Goal: Contribute content: Add original content to the website for others to see

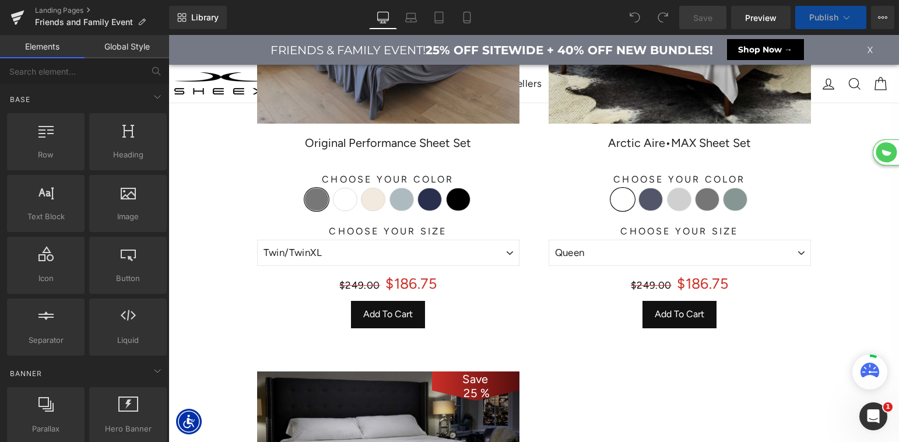
select select "King/[PERSON_NAME]"
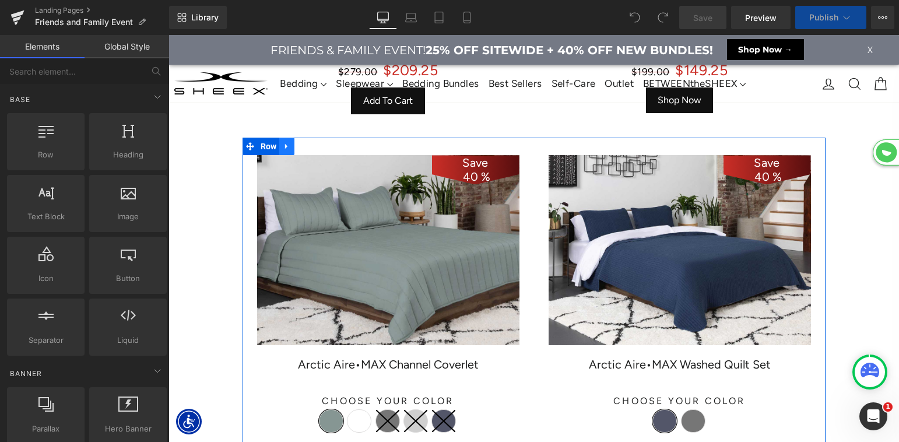
click at [285, 147] on icon at bounding box center [286, 146] width 2 height 5
click at [318, 148] on icon at bounding box center [317, 146] width 8 height 8
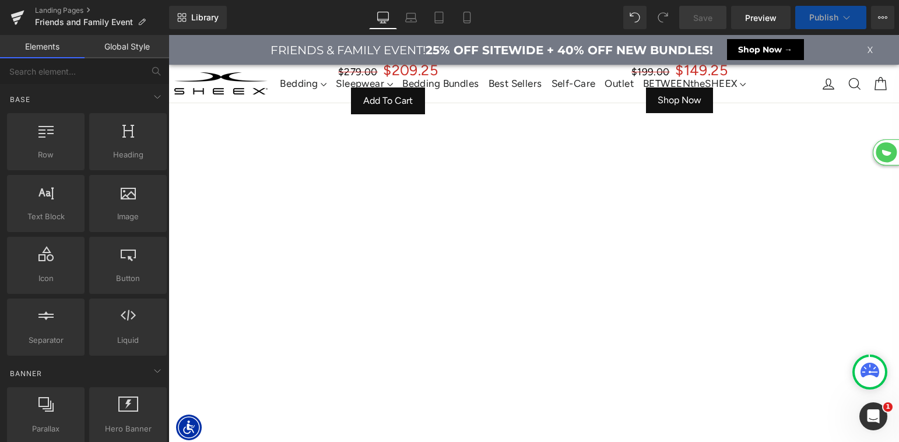
select select "XL"
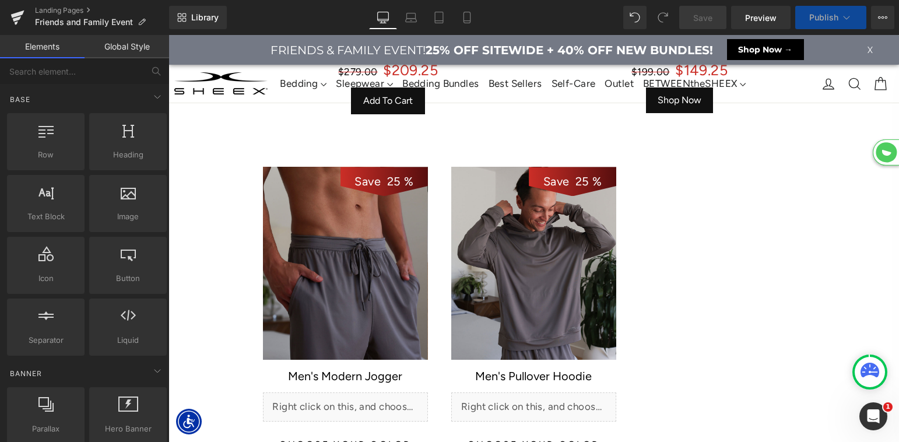
select select "M"
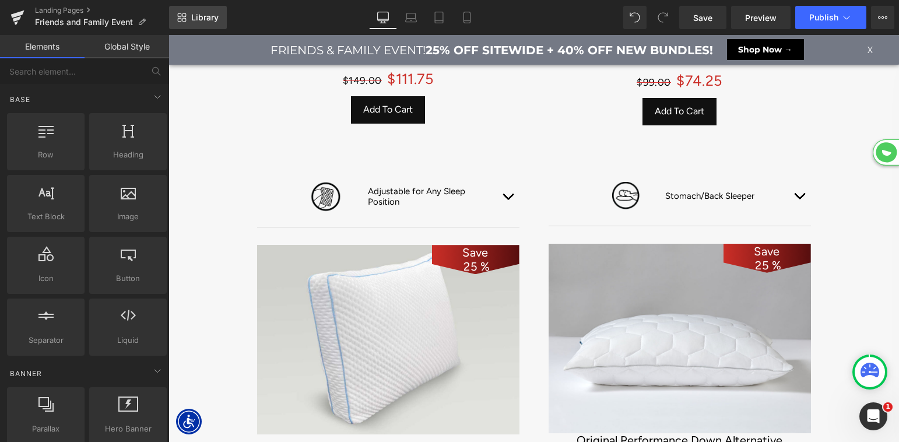
click at [214, 24] on link "Library" at bounding box center [198, 17] width 58 height 23
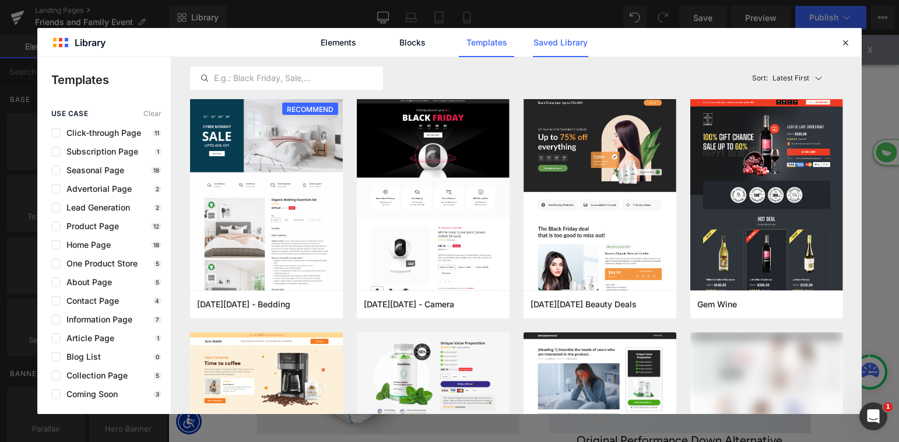
click at [555, 44] on link "Saved Library" at bounding box center [560, 42] width 55 height 29
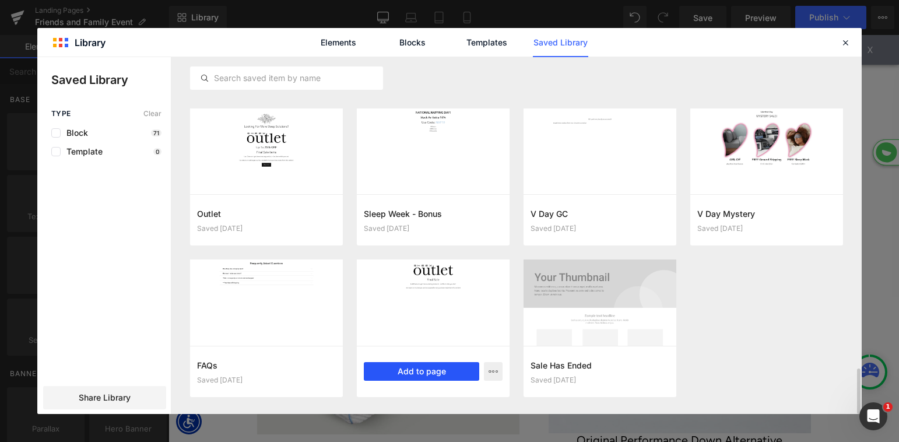
click at [422, 374] on button "Add to page" at bounding box center [421, 371] width 115 height 19
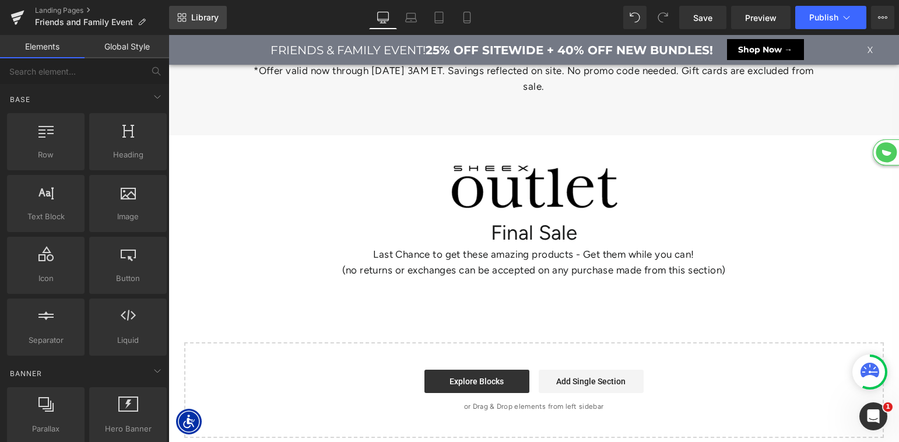
click at [194, 15] on span "Library" at bounding box center [204, 17] width 27 height 10
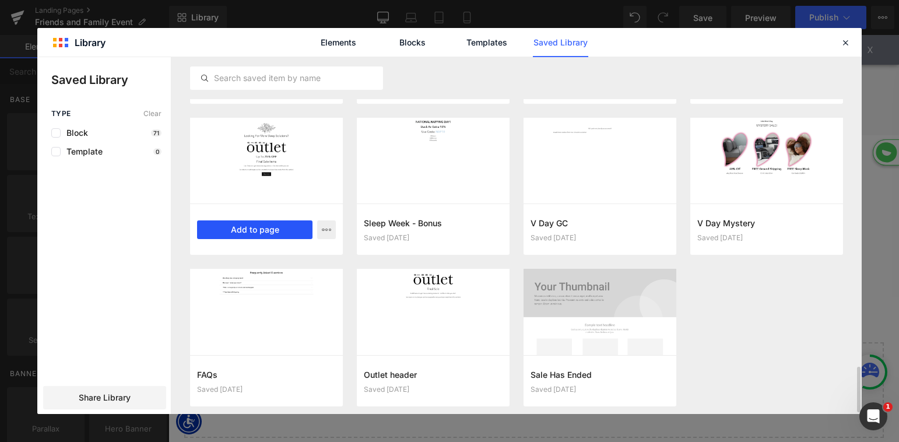
click at [266, 232] on button "Add to page" at bounding box center [254, 229] width 115 height 19
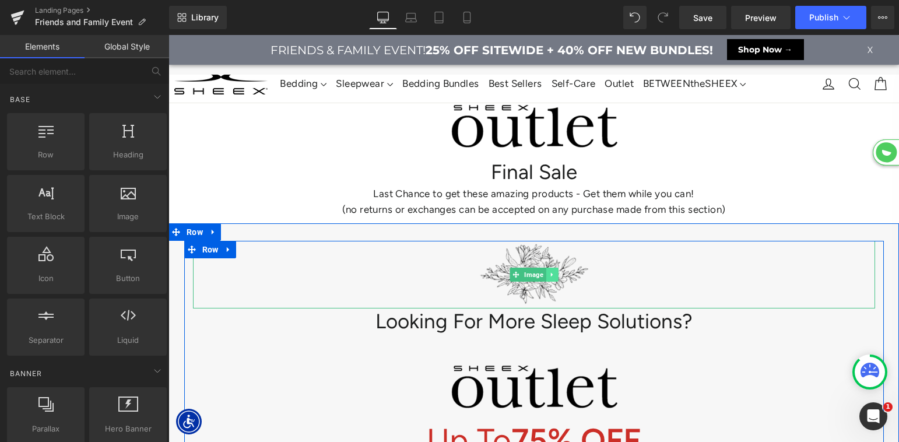
click at [553, 271] on icon at bounding box center [552, 274] width 6 height 7
click at [556, 271] on icon at bounding box center [558, 274] width 6 height 7
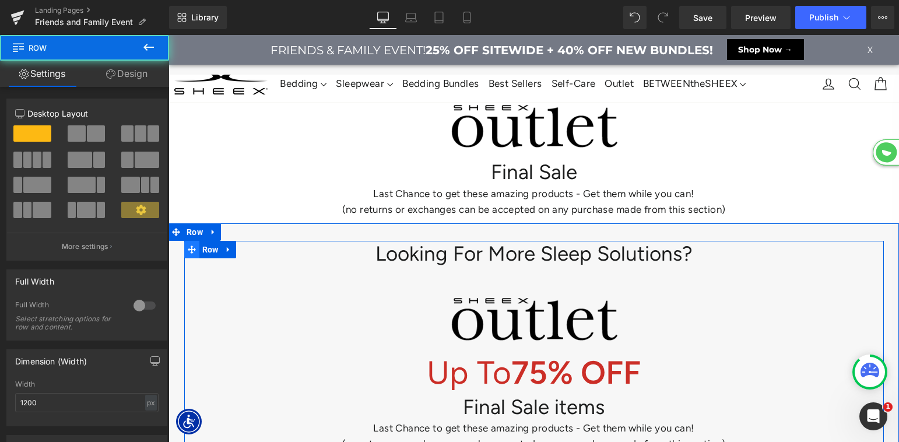
click at [194, 244] on div "Looking For More Sleep Solutions? Heading Image Up To 75% OFF Heading Final Sal…" at bounding box center [534, 375] width 700 height 268
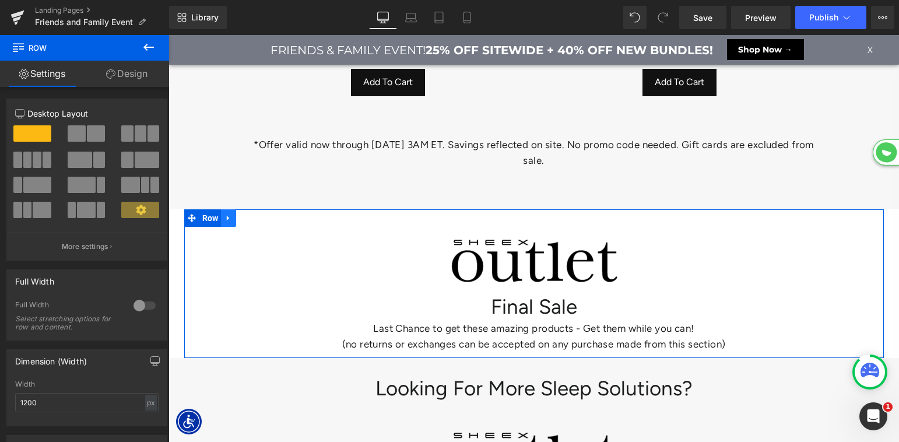
click at [232, 214] on icon at bounding box center [229, 218] width 8 height 9
click at [262, 215] on icon at bounding box center [259, 218] width 8 height 8
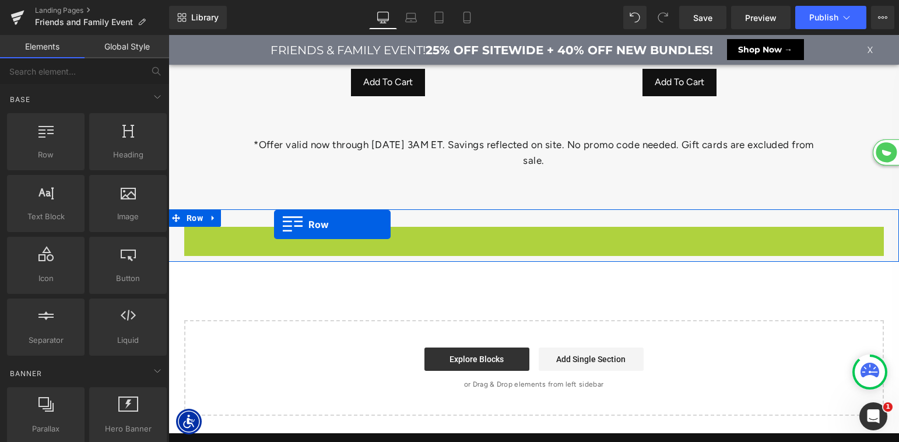
scroll to position [6543, 731]
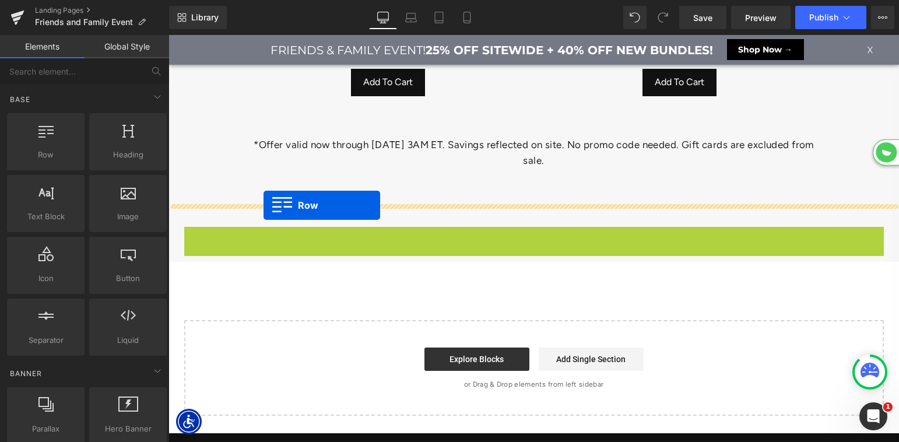
drag, startPoint x: 191, startPoint y: 232, endPoint x: 264, endPoint y: 205, distance: 77.9
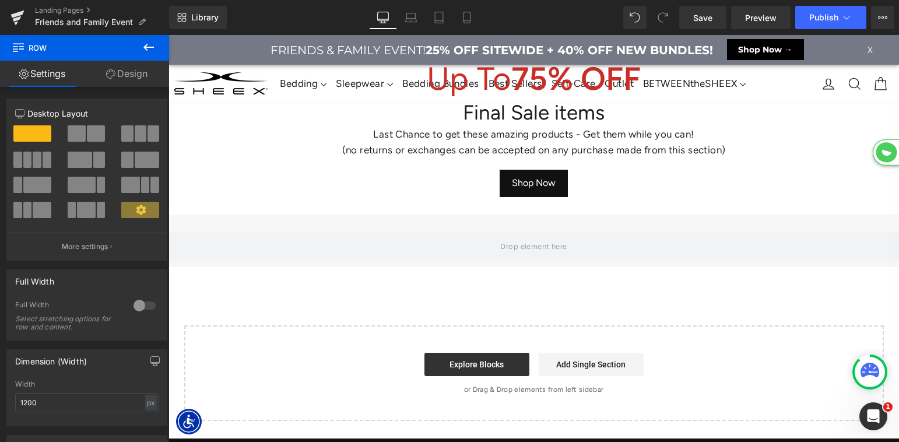
scroll to position [6051, 0]
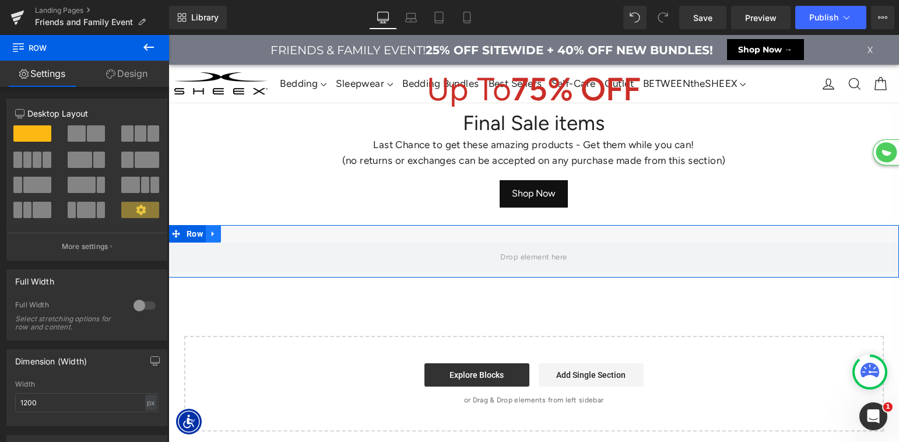
click at [216, 230] on icon at bounding box center [213, 234] width 8 height 9
click at [243, 230] on icon at bounding box center [244, 234] width 8 height 8
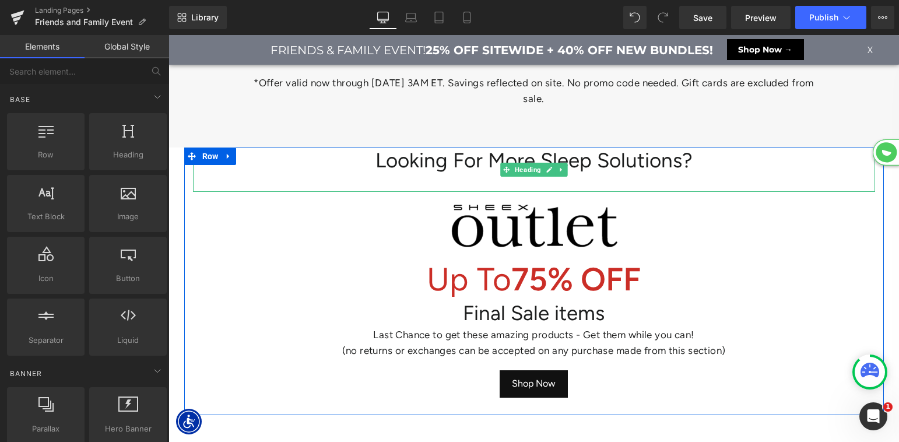
scroll to position [5859, 0]
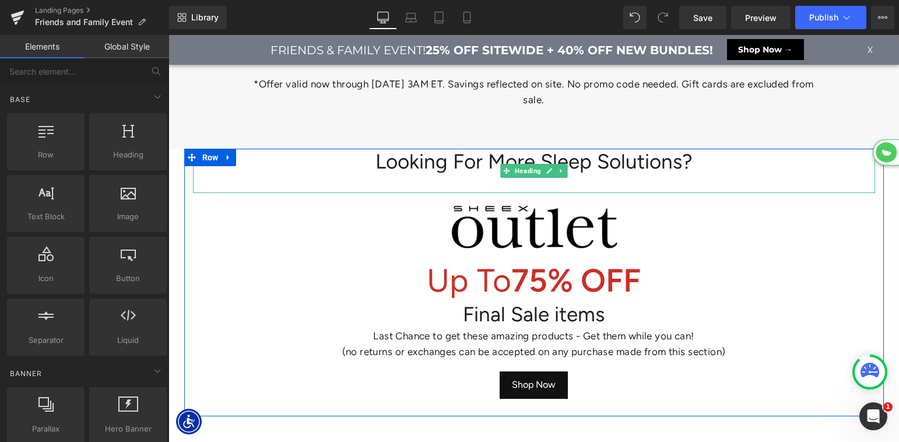
click at [429, 159] on h1 "Looking For More Sleep Solutions?" at bounding box center [534, 162] width 682 height 27
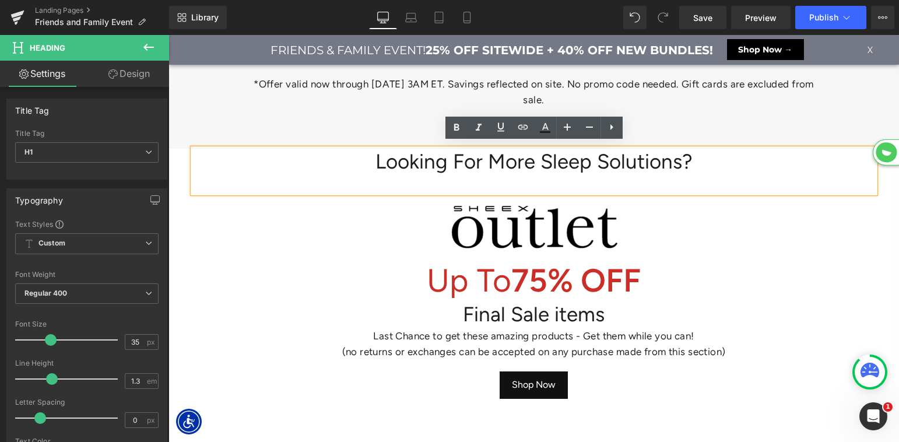
click at [429, 162] on h1 "Looking For More Sleep Solutions?" at bounding box center [534, 162] width 682 height 27
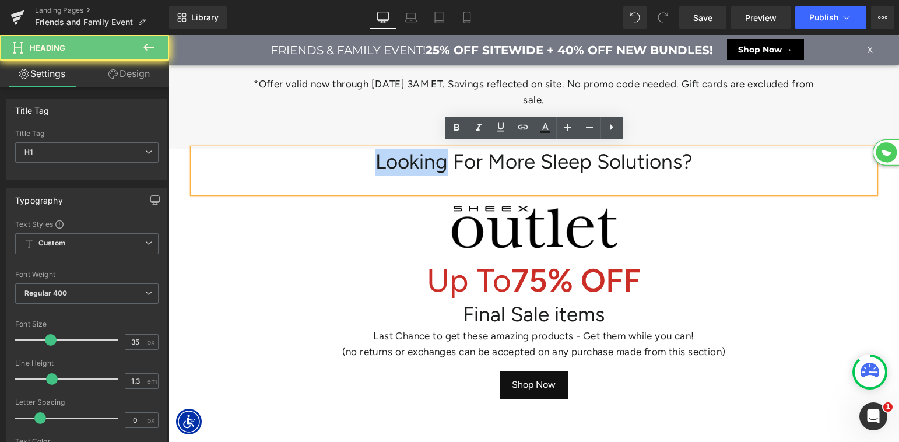
click at [429, 162] on h1 "Looking For More Sleep Solutions?" at bounding box center [534, 162] width 682 height 27
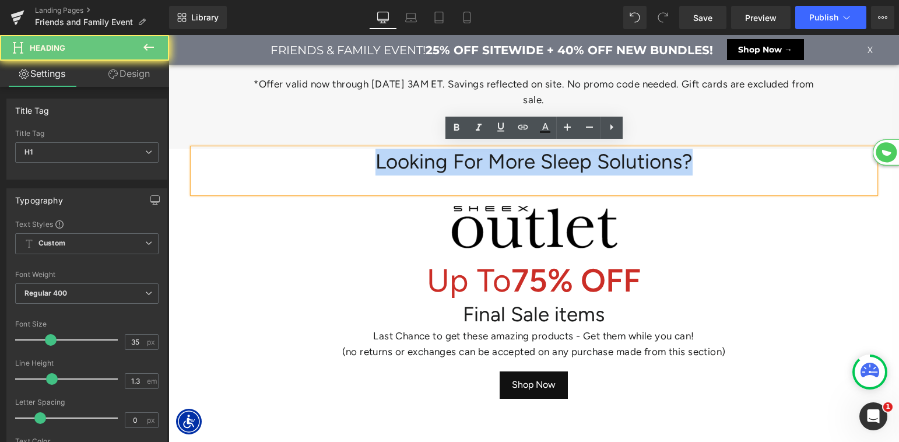
click at [429, 162] on h1 "Looking For More Sleep Solutions?" at bounding box center [534, 162] width 682 height 27
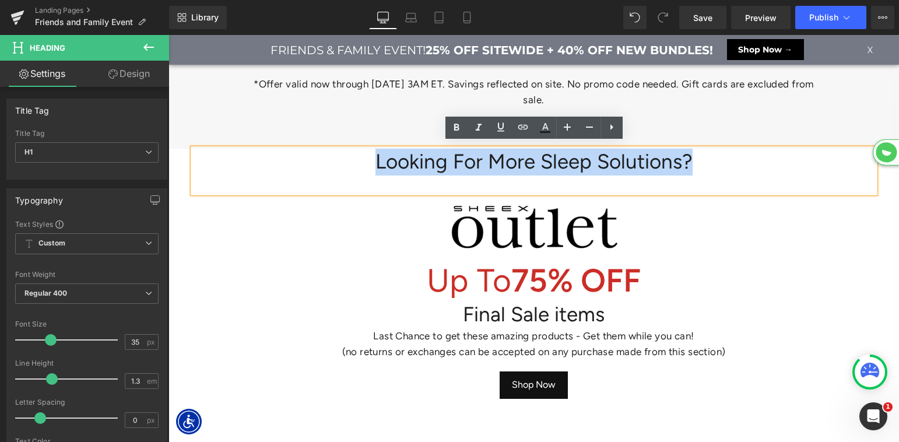
click at [269, 236] on div at bounding box center [534, 226] width 682 height 67
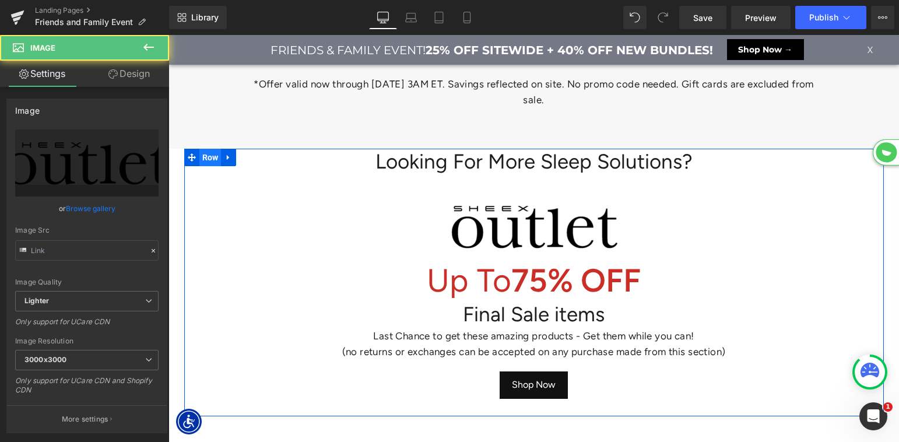
click at [206, 152] on span "Row" at bounding box center [210, 157] width 22 height 17
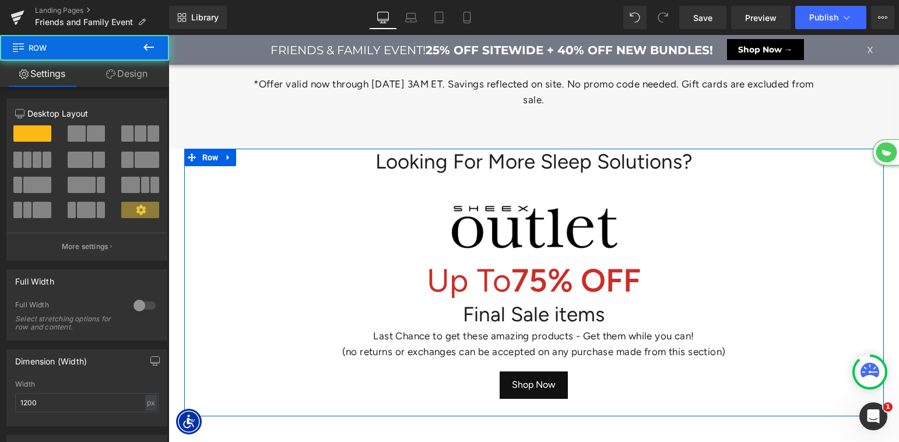
click at [133, 70] on link "Design" at bounding box center [127, 74] width 85 height 26
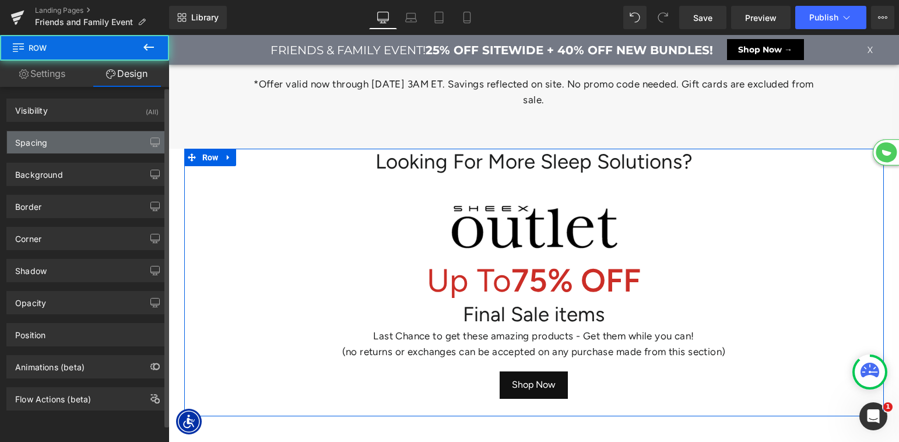
click at [94, 142] on div "Spacing" at bounding box center [87, 142] width 160 height 22
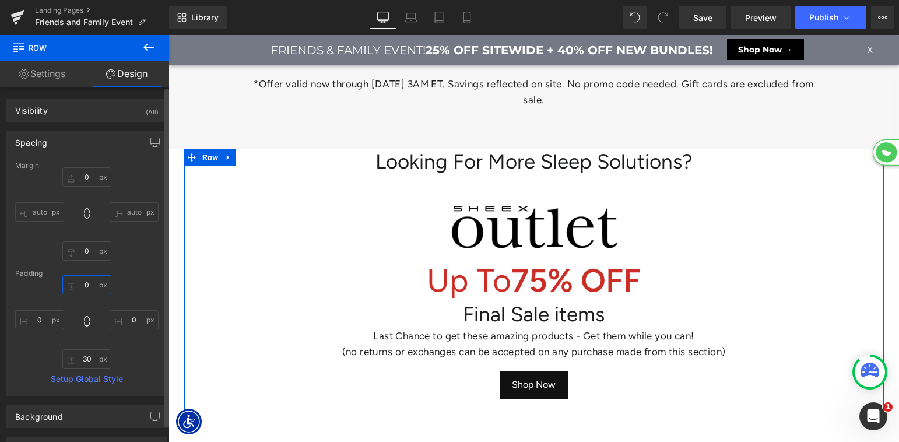
click at [82, 282] on input "text" at bounding box center [86, 284] width 49 height 19
type input "60"
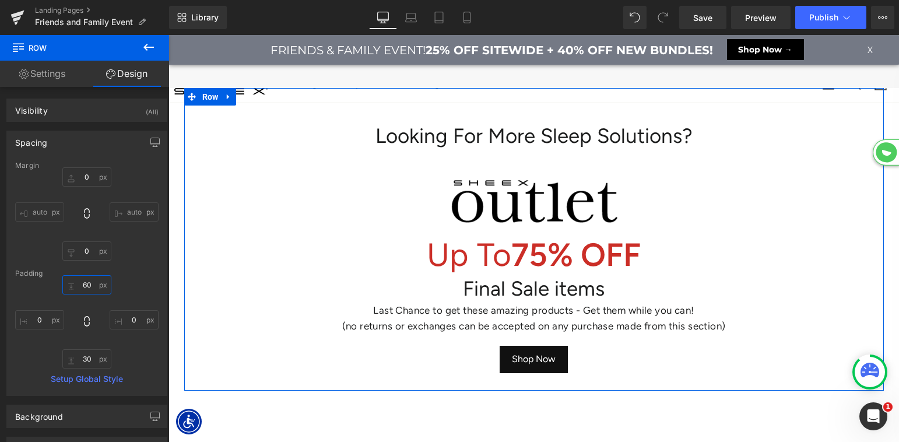
scroll to position [5933, 0]
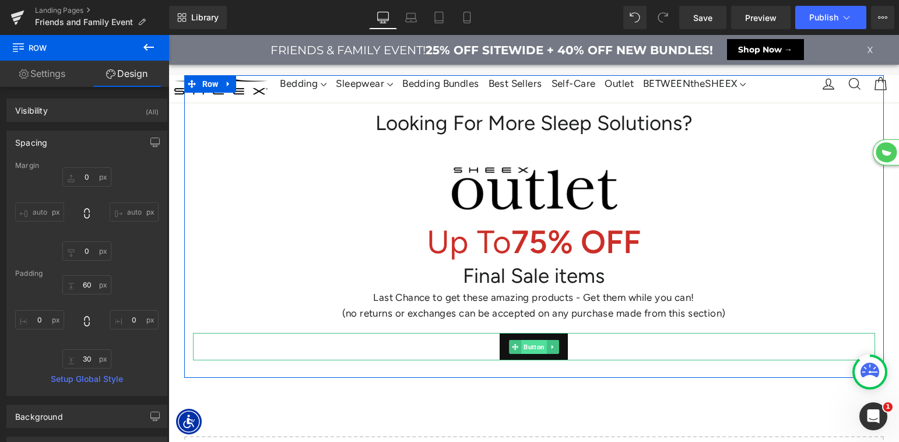
click at [531, 340] on span "Button" at bounding box center [534, 347] width 26 height 14
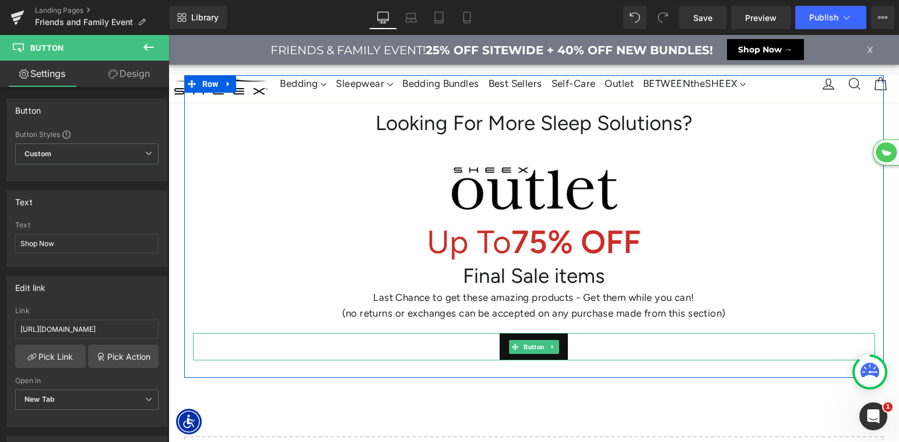
click at [532, 341] on span "Button" at bounding box center [534, 347] width 26 height 14
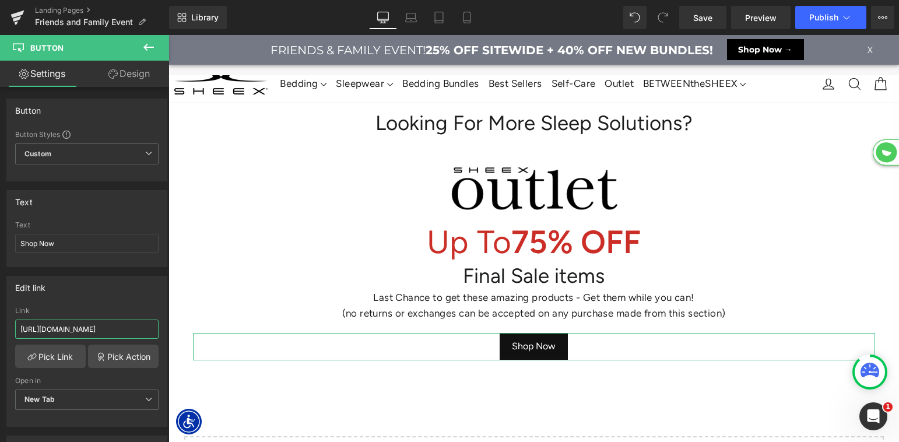
scroll to position [0, 5]
drag, startPoint x: 255, startPoint y: 363, endPoint x: 197, endPoint y: 335, distance: 64.7
click at [102, 328] on input "[URL][DOMAIN_NAME]" at bounding box center [86, 329] width 143 height 19
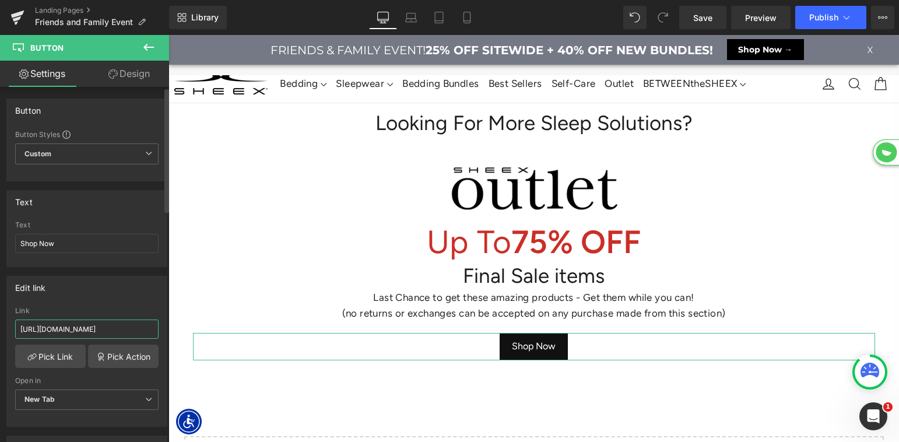
click at [102, 328] on input "[URL][DOMAIN_NAME]" at bounding box center [86, 329] width 143 height 19
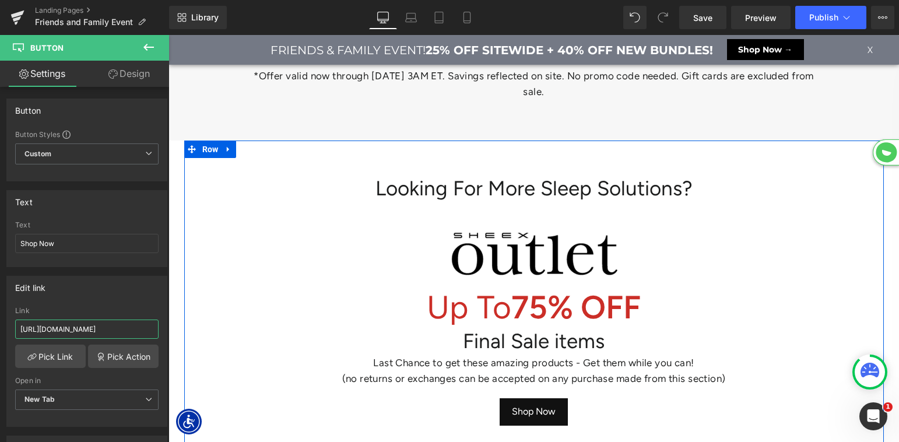
scroll to position [5866, 0]
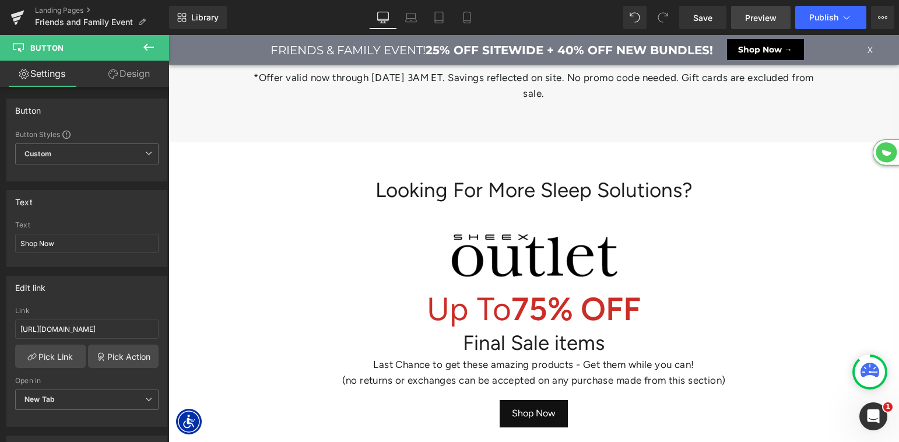
click at [702, 17] on span "Save" at bounding box center [702, 18] width 19 height 12
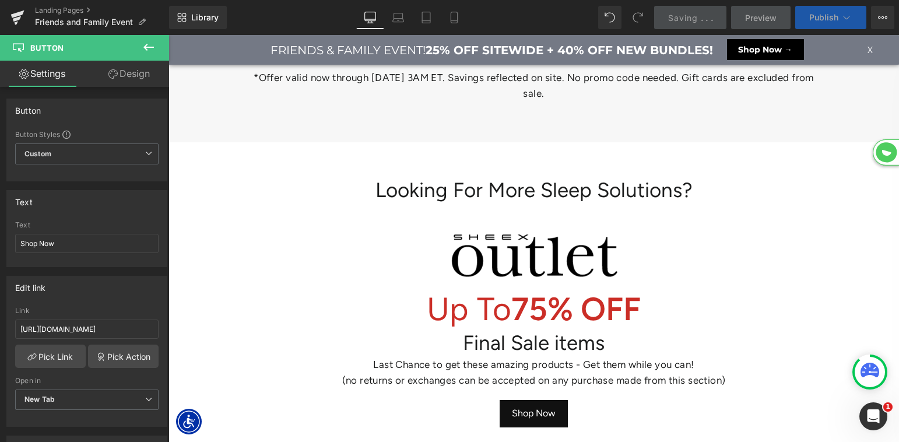
scroll to position [0, 0]
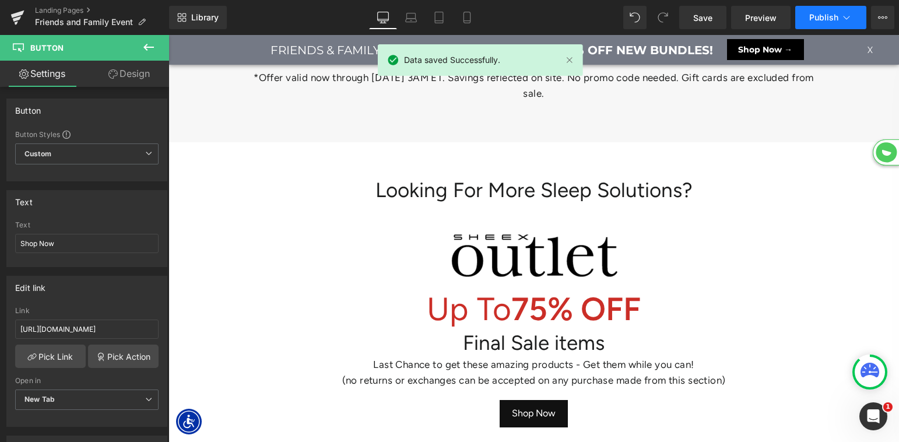
click at [818, 22] on span "Publish" at bounding box center [823, 17] width 29 height 9
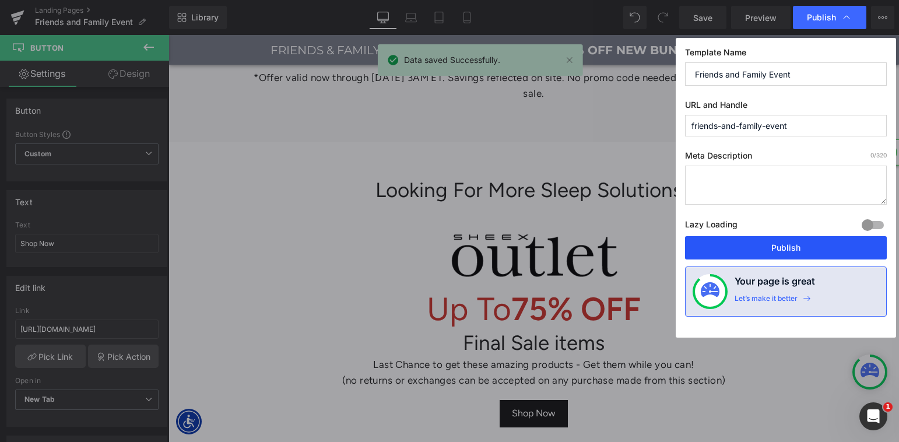
click at [779, 251] on button "Publish" at bounding box center [786, 247] width 202 height 23
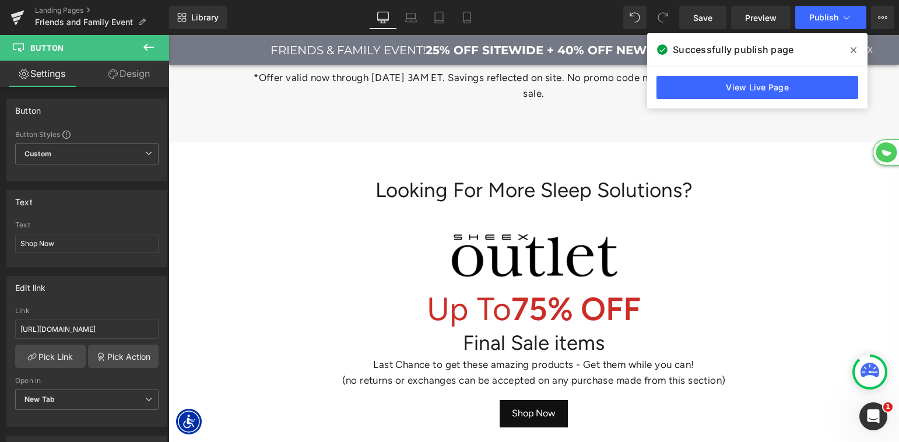
click at [851, 51] on icon at bounding box center [854, 49] width 6 height 9
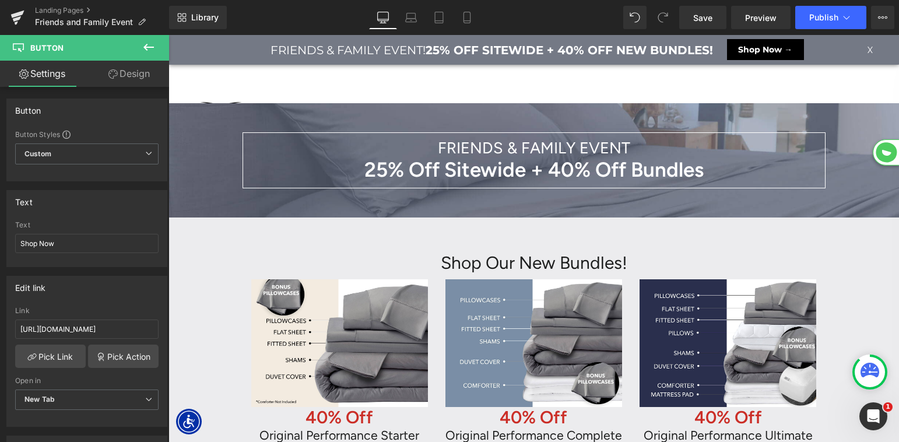
scroll to position [6832, 731]
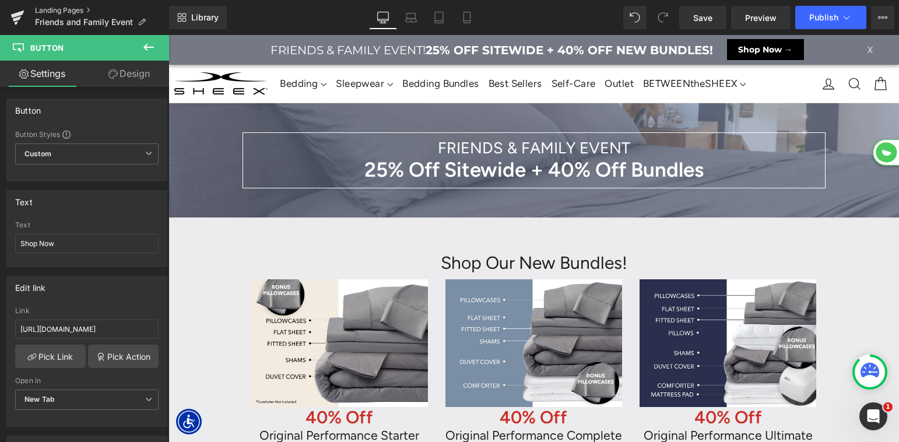
click at [69, 10] on link "Landing Pages" at bounding box center [102, 10] width 134 height 9
